Goal: Book appointment/travel/reservation

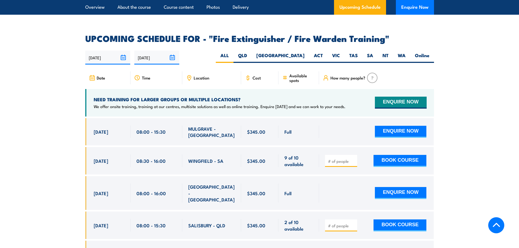
scroll to position [872, 0]
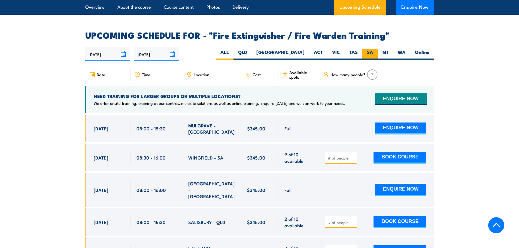
click at [372, 49] on label "SA" at bounding box center [370, 54] width 16 height 11
click at [373, 49] on input "SA" at bounding box center [375, 51] width 4 height 4
radio input "true"
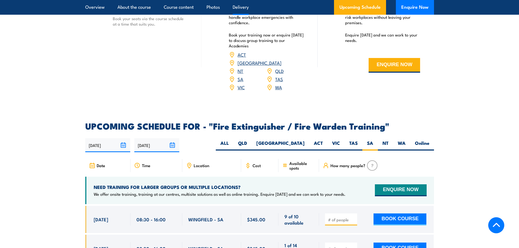
scroll to position [758, 0]
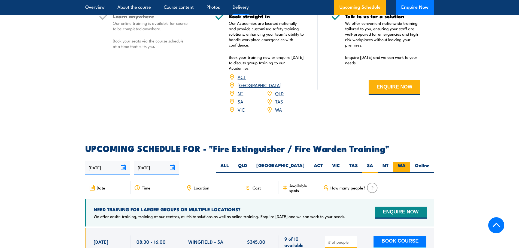
click at [400, 162] on label "WA" at bounding box center [401, 167] width 17 height 11
click at [406, 162] on input "WA" at bounding box center [408, 164] width 4 height 4
radio input "true"
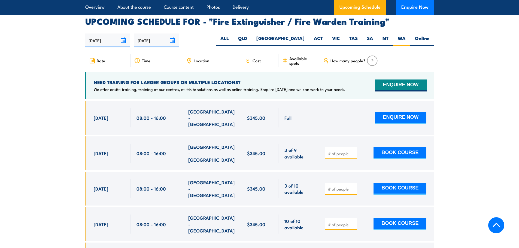
scroll to position [894, 0]
